Goal: Task Accomplishment & Management: Manage account settings

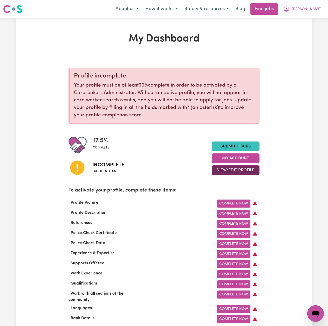
drag, startPoint x: 226, startPoint y: 173, endPoint x: 224, endPoint y: 174, distance: 3.0
click at [226, 175] on button "View/Edit Profile" at bounding box center [236, 170] width 48 height 10
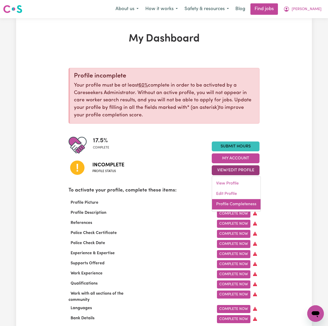
click at [223, 203] on link "Profile Completeness" at bounding box center [236, 204] width 48 height 10
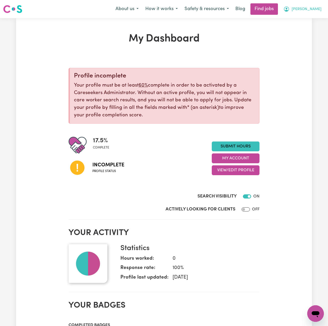
click at [315, 11] on span "[PERSON_NAME]" at bounding box center [306, 9] width 30 height 6
click at [299, 40] on link "Logout" at bounding box center [303, 40] width 41 height 10
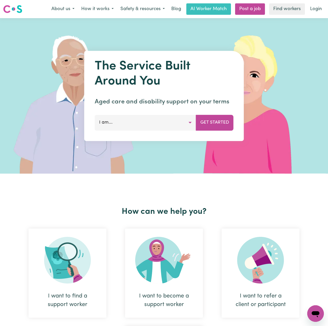
click at [317, 16] on nav "Menu About us How it works Safety & resources Blog AI Worker Match Post a job F…" at bounding box center [164, 9] width 328 height 18
click at [310, 7] on link "Login" at bounding box center [316, 8] width 18 height 11
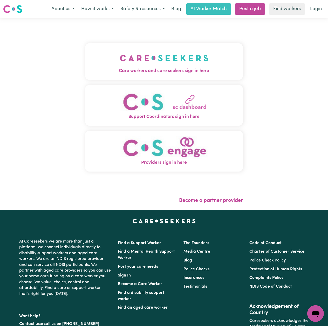
click at [85, 57] on button "Care workers and care seekers sign in here" at bounding box center [164, 61] width 158 height 36
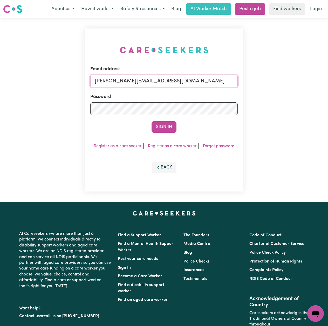
click at [176, 79] on input "[PERSON_NAME][EMAIL_ADDRESS][DOMAIN_NAME]" at bounding box center [163, 81] width 147 height 12
drag, startPoint x: 121, startPoint y: 78, endPoint x: 220, endPoint y: 90, distance: 99.8
click at [220, 90] on form "Email address Superuser~[EMAIL_ADDRESS][DOMAIN_NAME] Password Sign In" at bounding box center [163, 99] width 147 height 67
type input "[EMAIL_ADDRESS][DOMAIN_NAME]"
click at [164, 124] on button "Sign In" at bounding box center [163, 126] width 25 height 11
